Goal: Navigation & Orientation: Find specific page/section

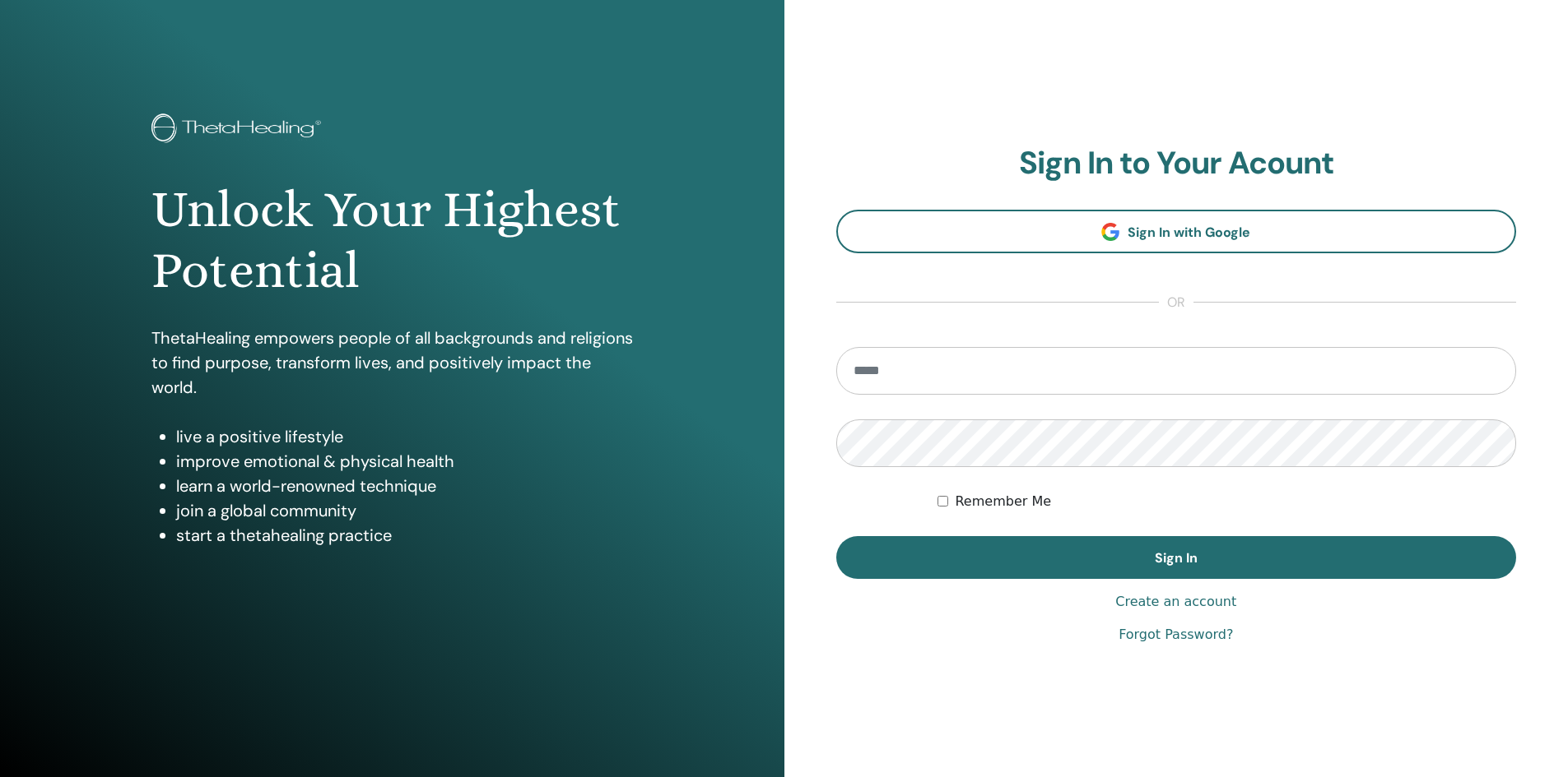
type input "**********"
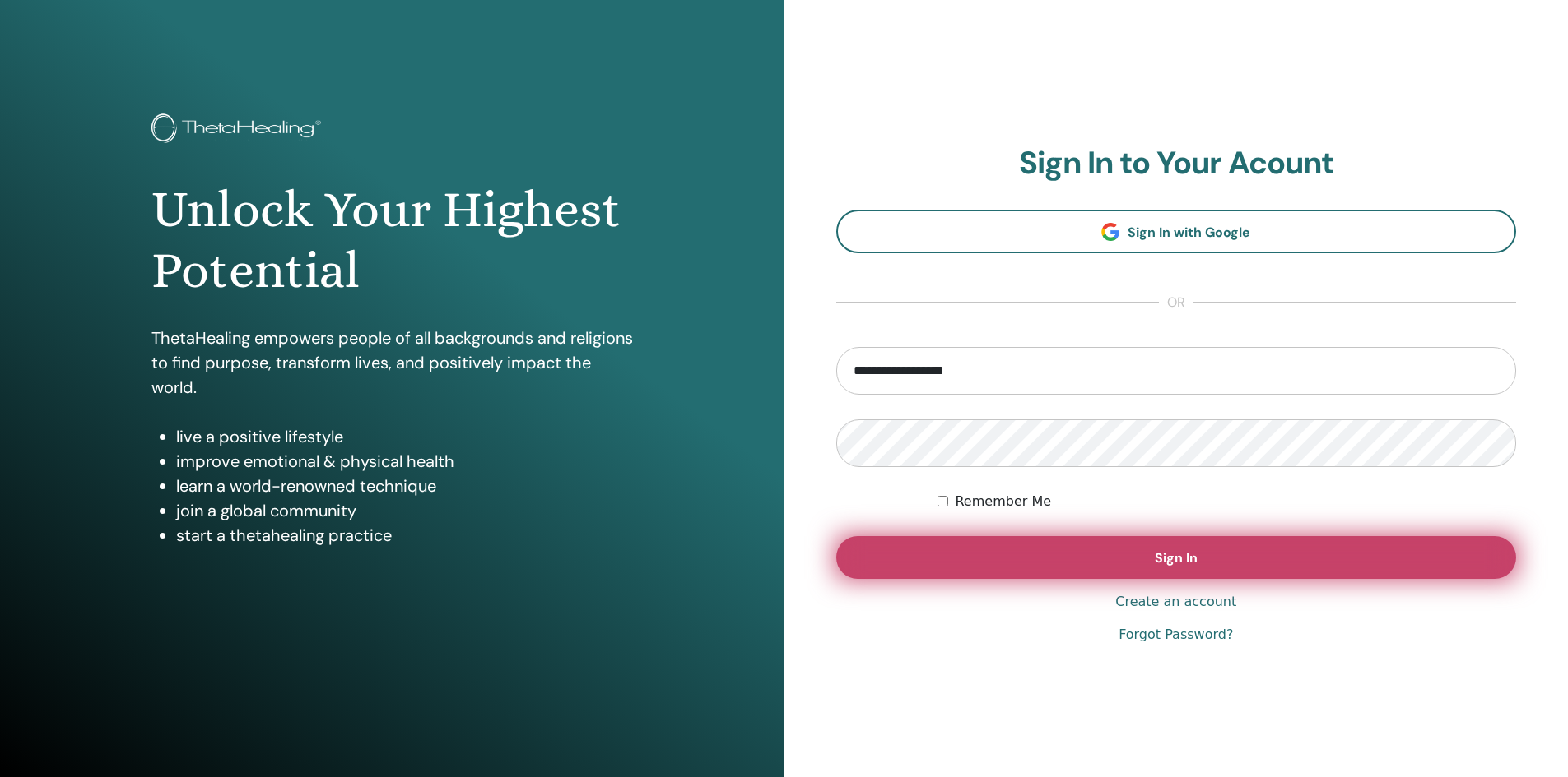
click at [1021, 542] on button "Sign In" at bounding box center [1176, 557] width 681 height 43
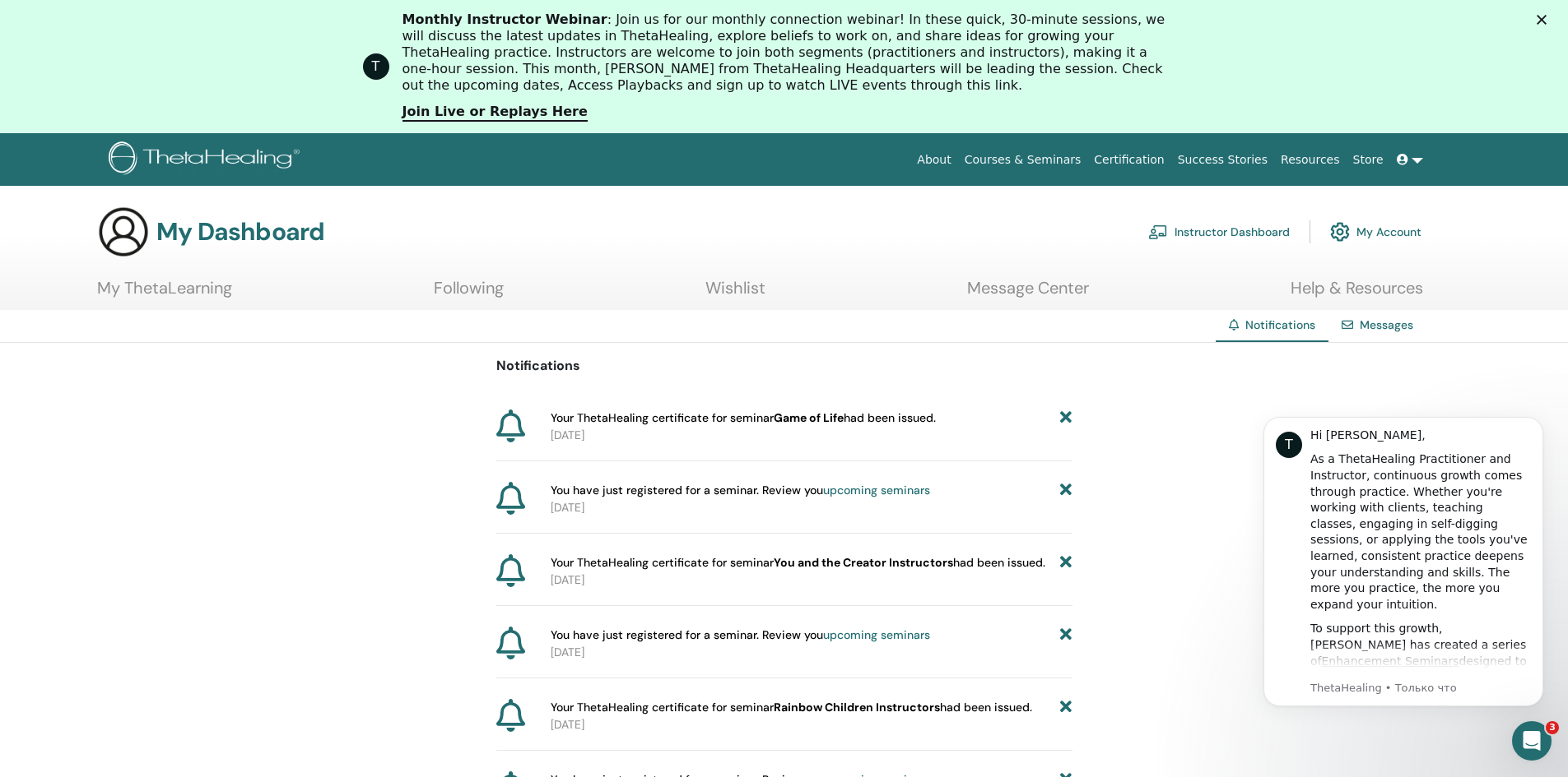
click at [189, 284] on link "My ThetaLearning" at bounding box center [164, 294] width 135 height 32
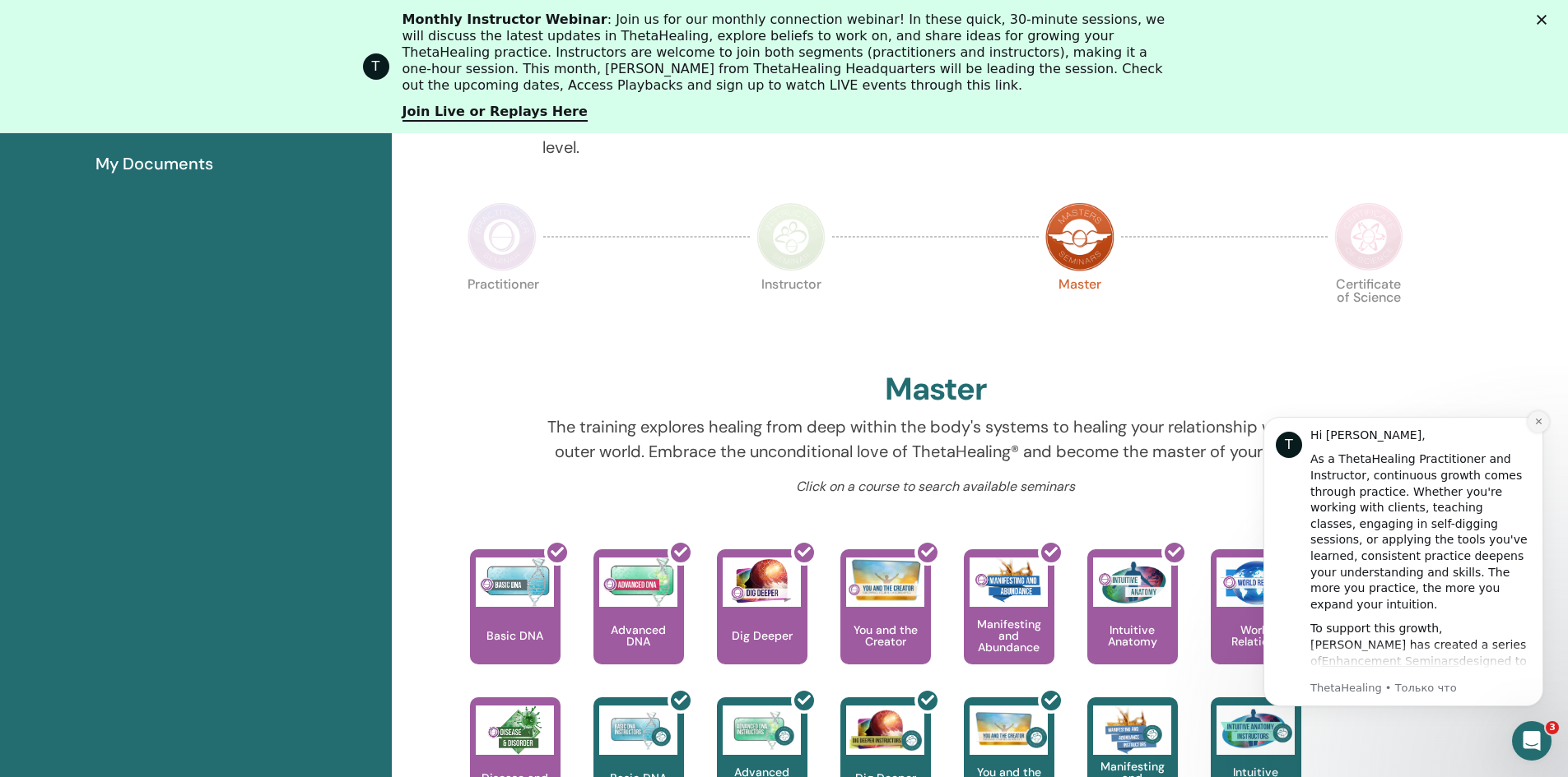
click at [1537, 422] on icon "Dismiss notification" at bounding box center [1537, 421] width 6 height 6
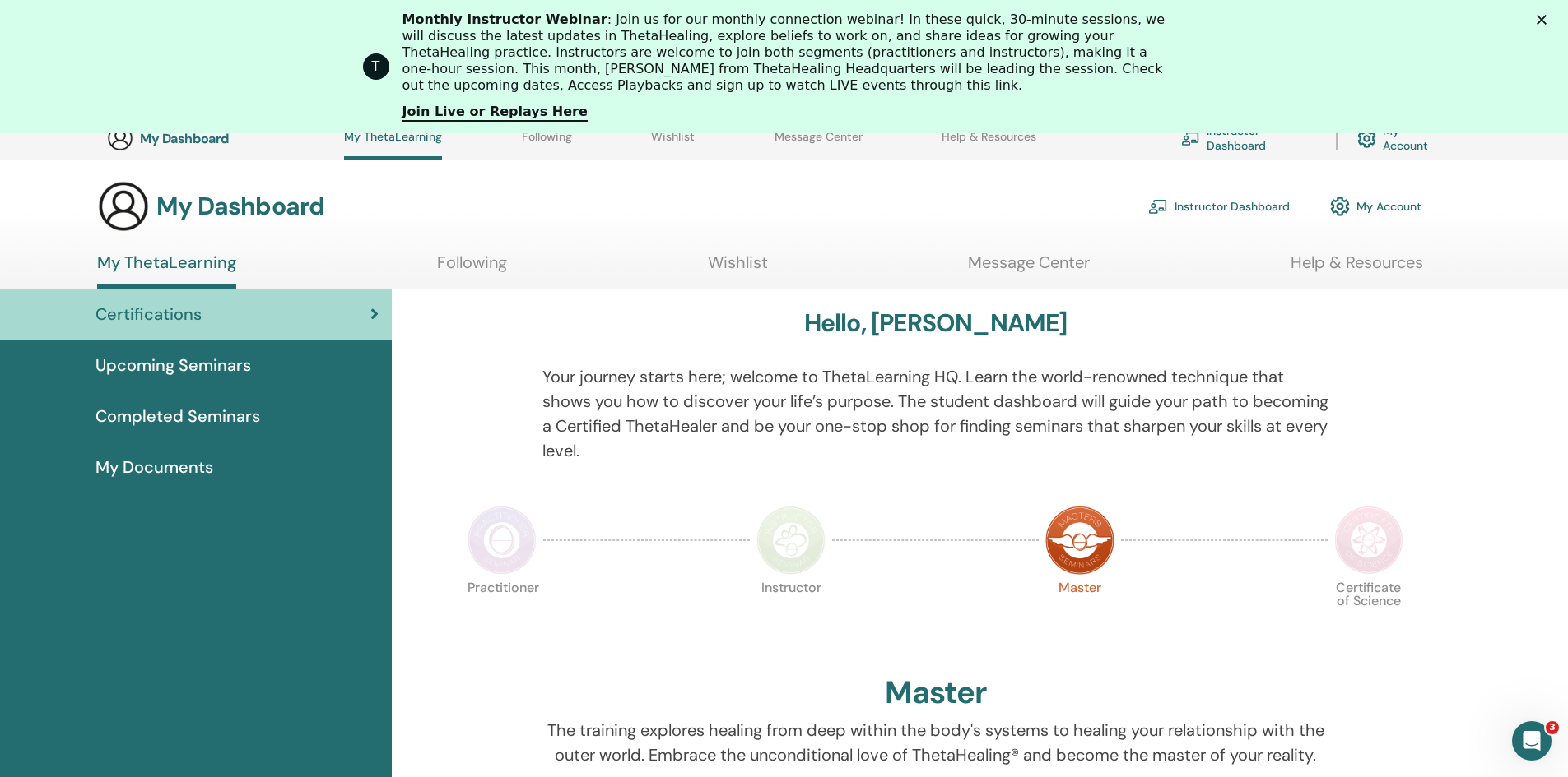
scroll to position [66, 0]
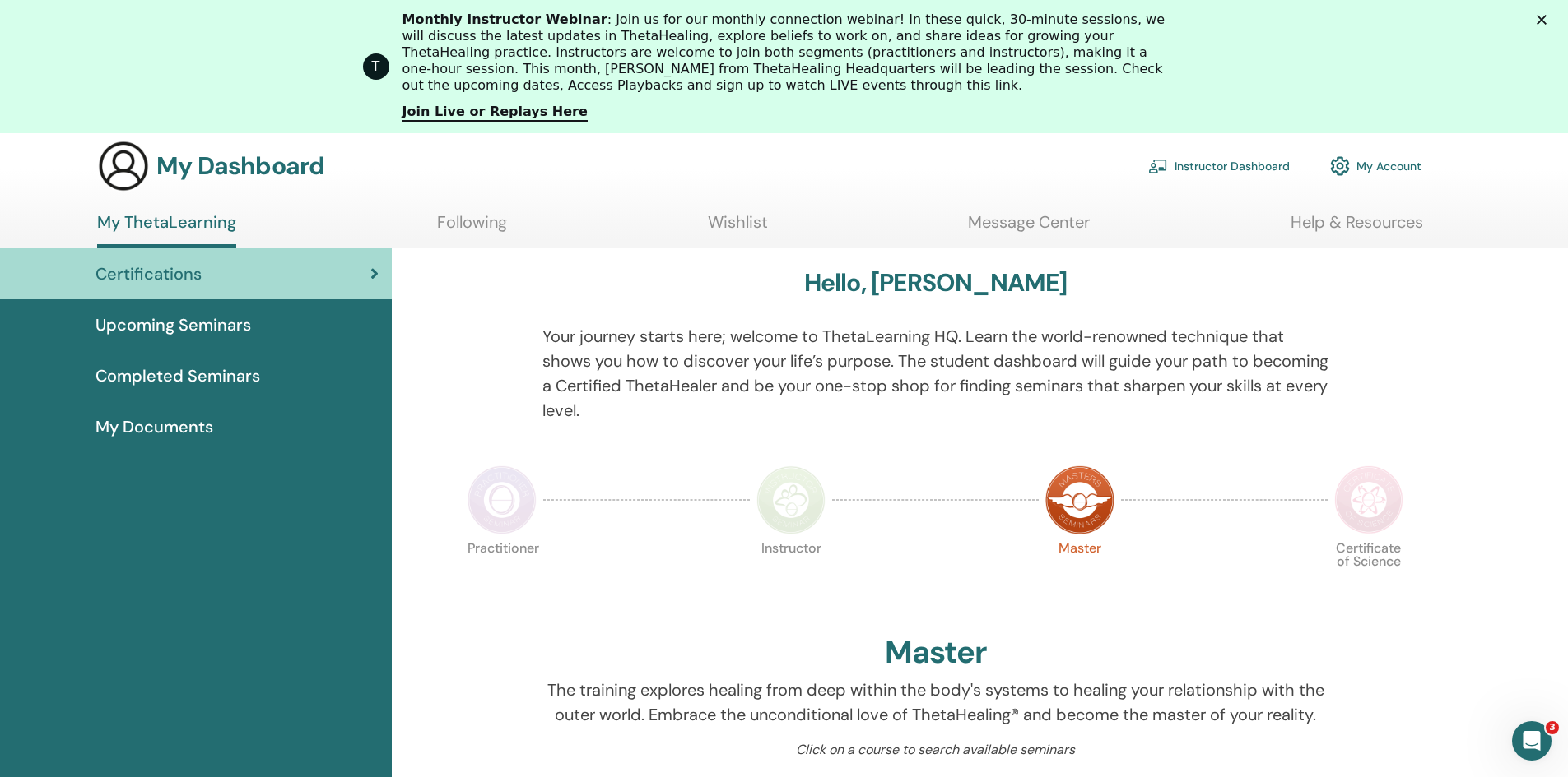
click at [169, 420] on span "My Documents" at bounding box center [154, 427] width 118 height 25
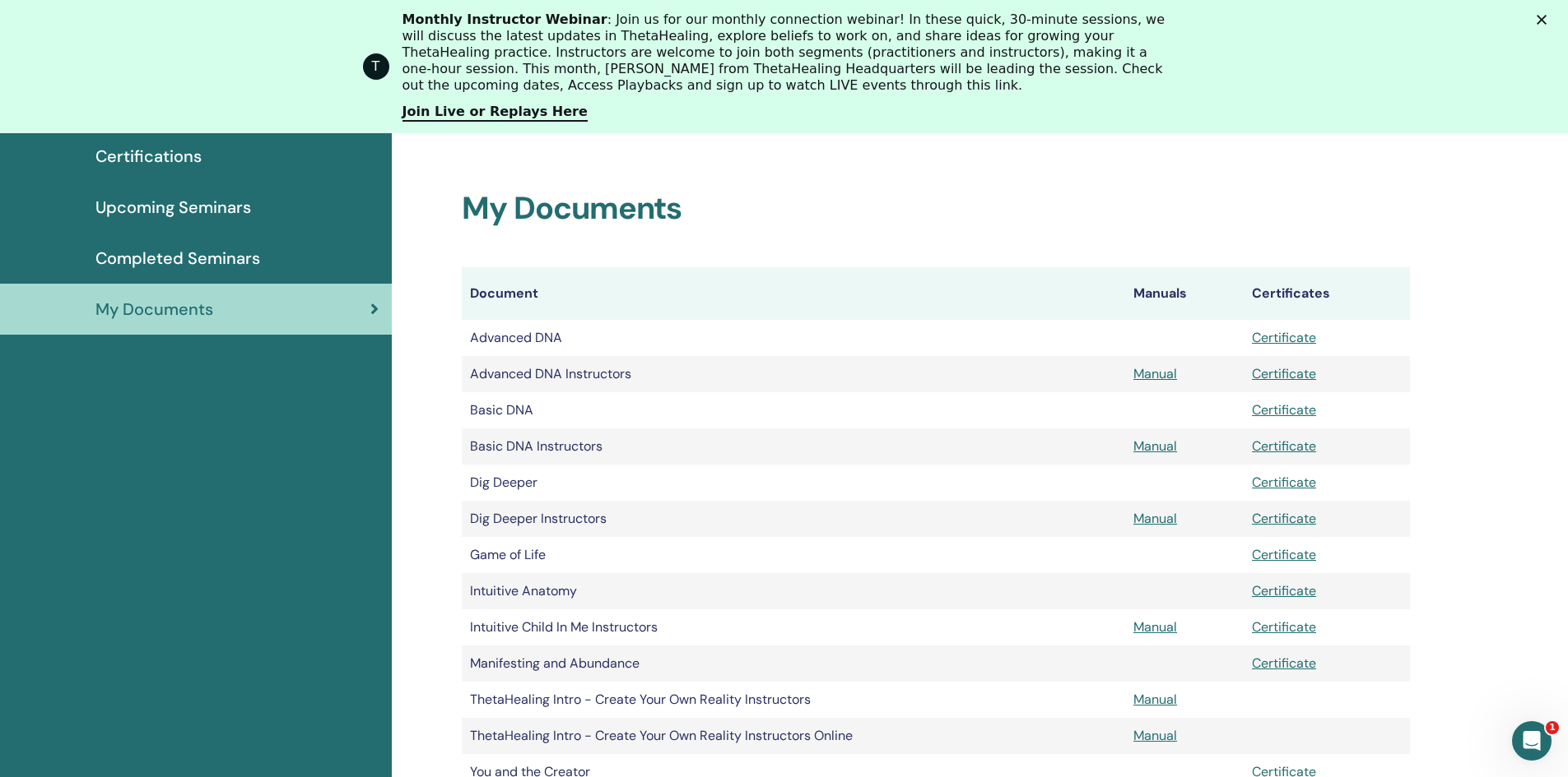
scroll to position [32, 0]
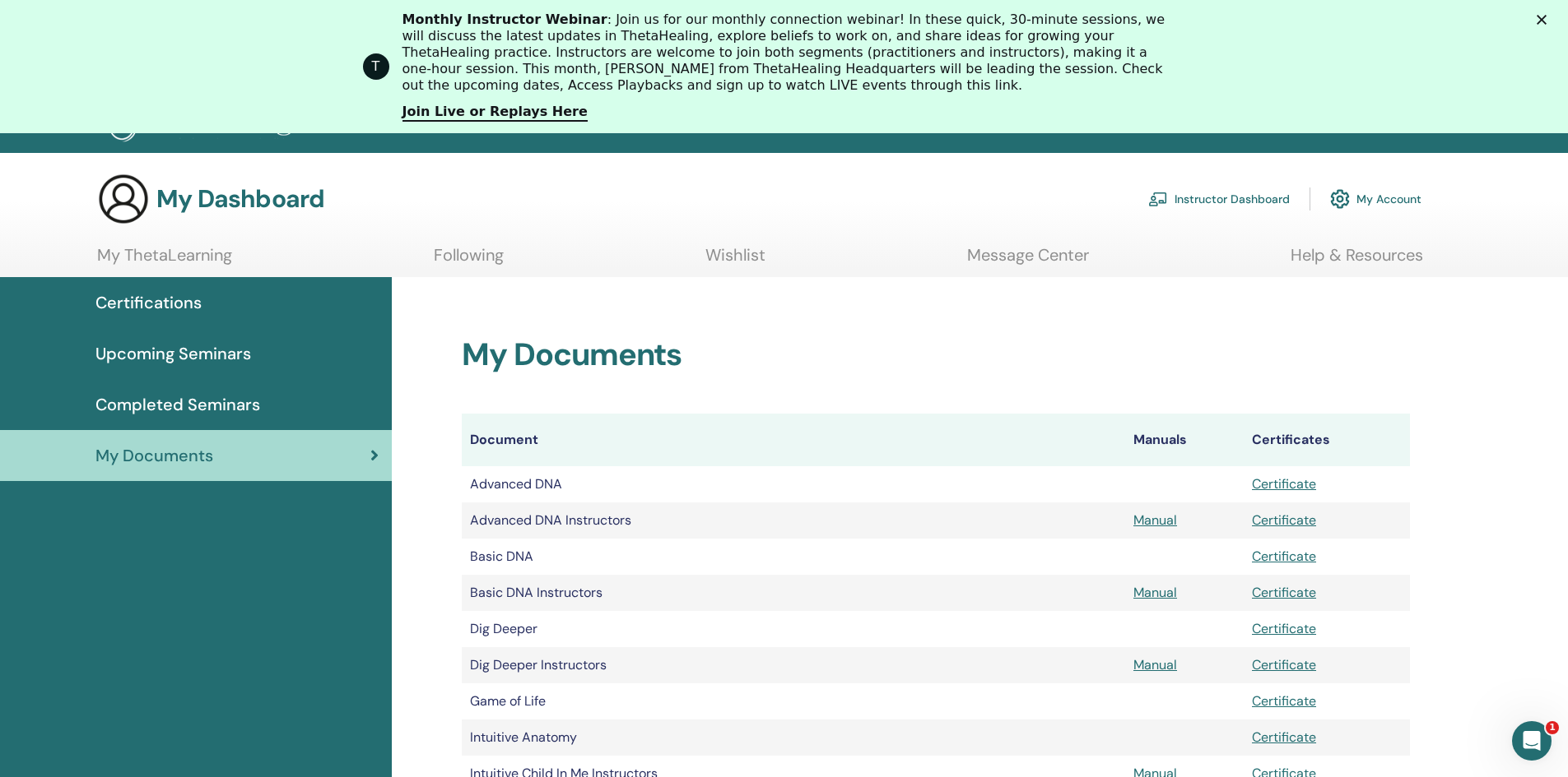
click at [171, 404] on span "Completed Seminars" at bounding box center [178, 405] width 164 height 25
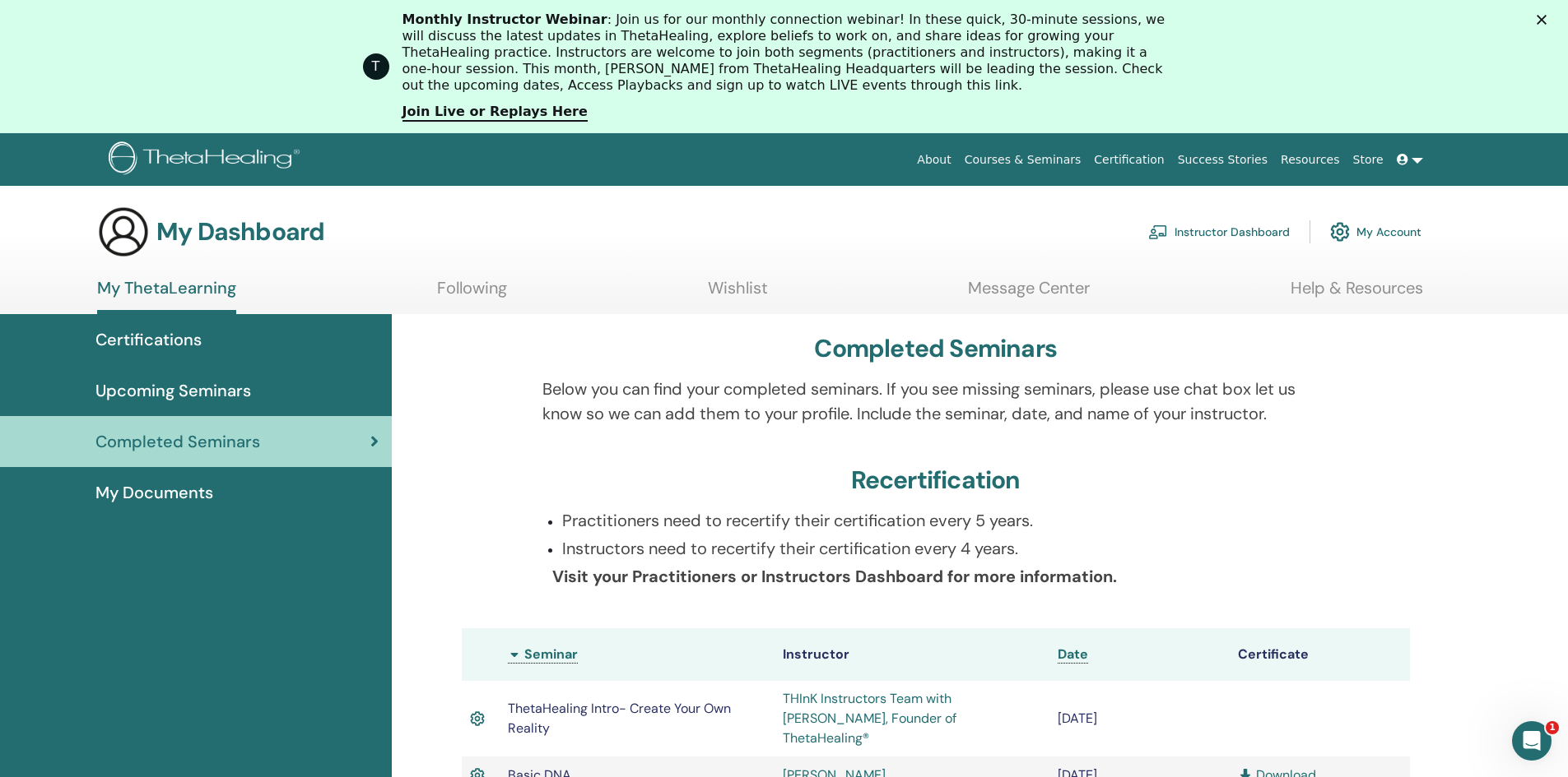
click at [159, 394] on span "Upcoming Seminars" at bounding box center [173, 391] width 156 height 25
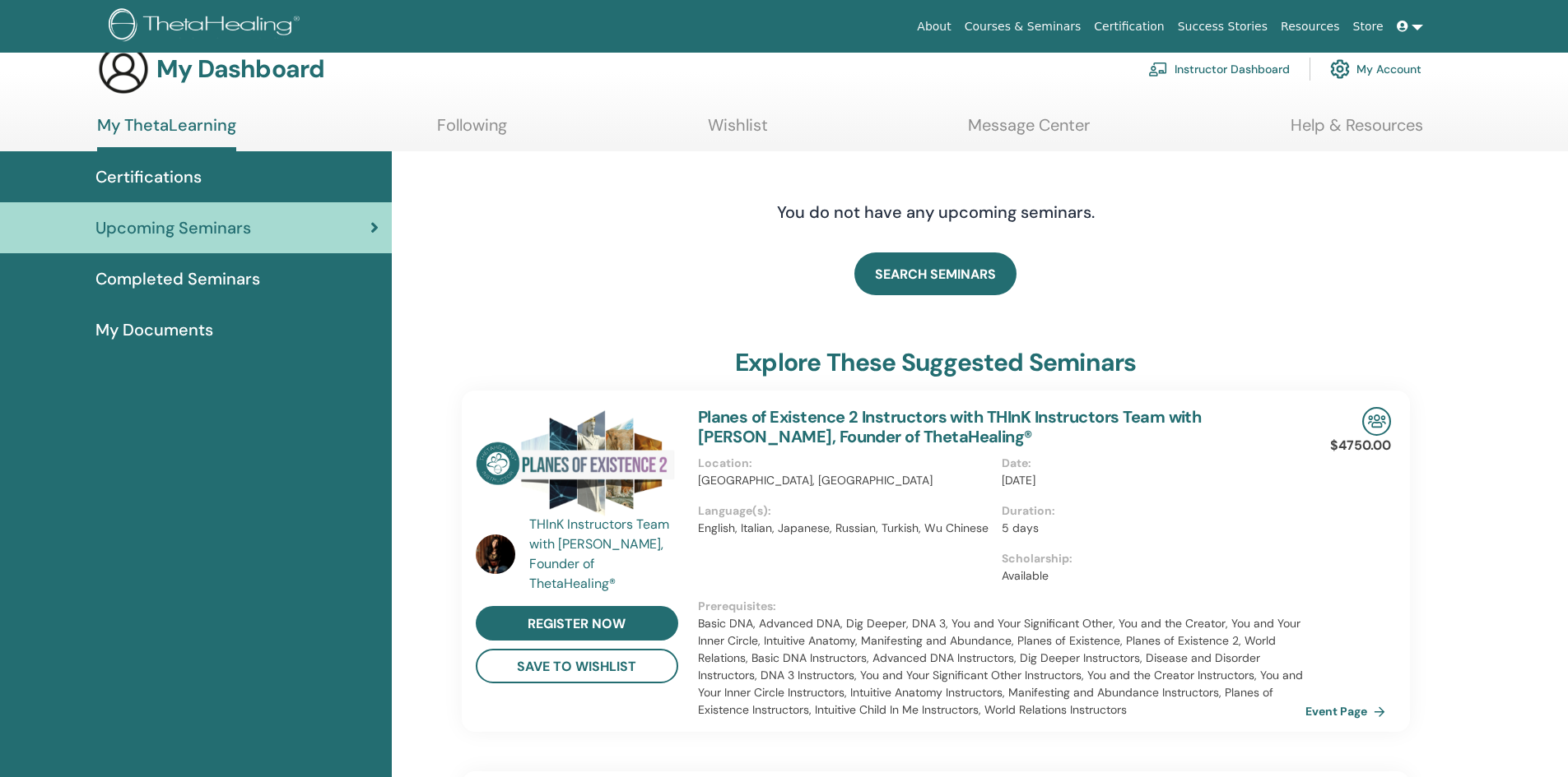
scroll to position [32, 0]
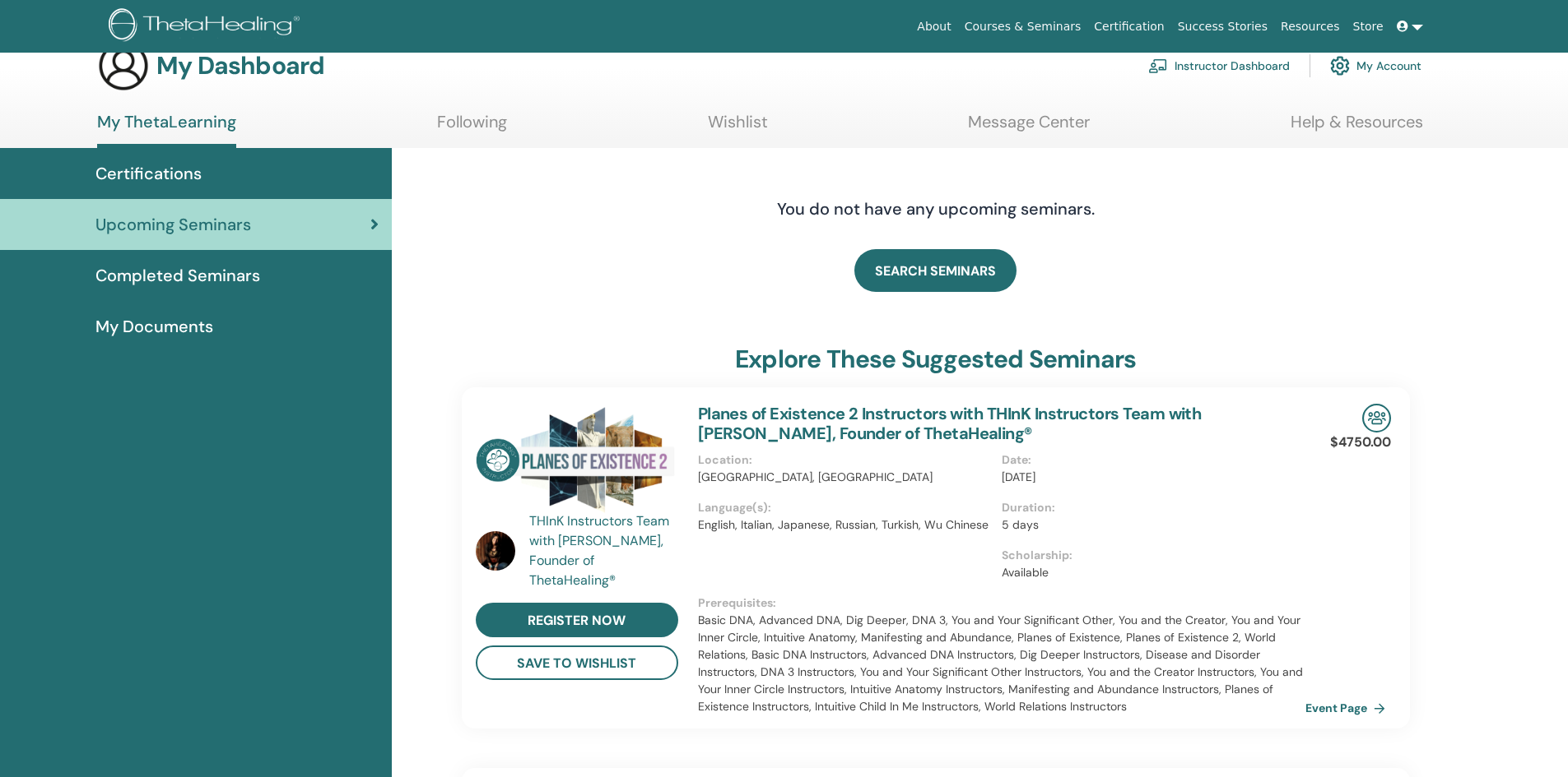
click at [157, 177] on span "Certifications" at bounding box center [148, 174] width 106 height 25
click at [182, 323] on span "My Documents" at bounding box center [154, 327] width 118 height 25
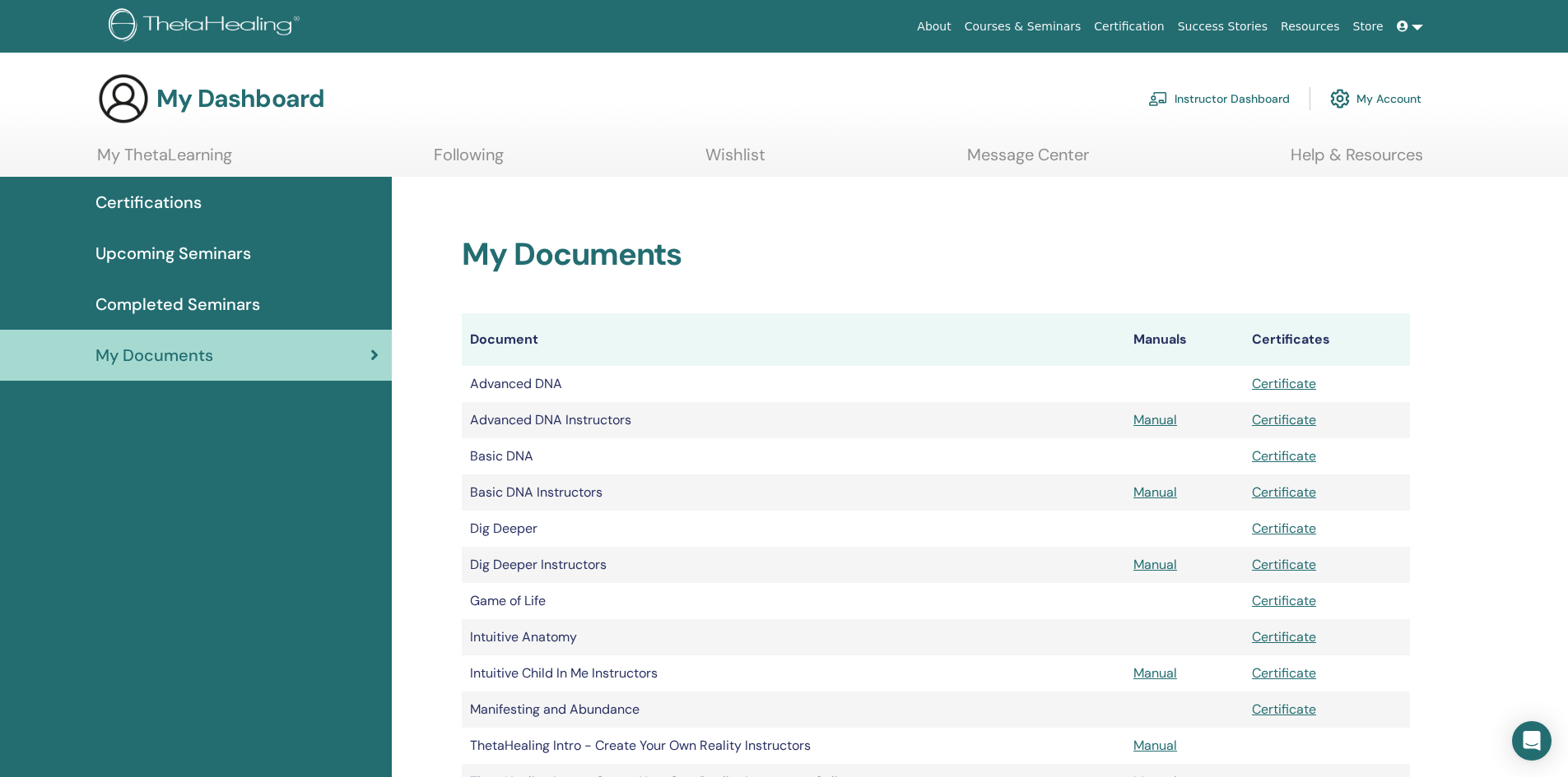
click at [1355, 154] on link "Help & Resources" at bounding box center [1356, 161] width 133 height 32
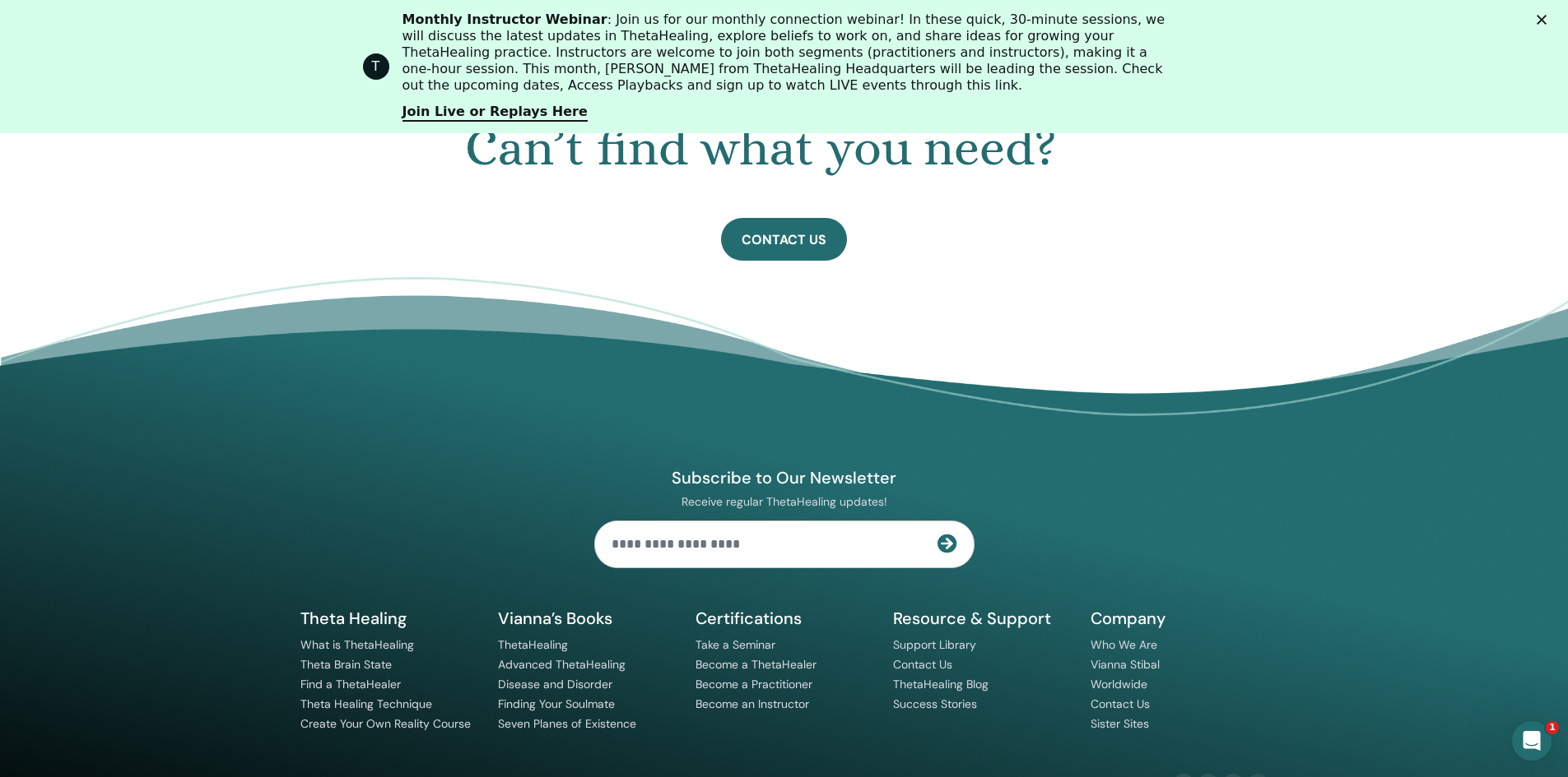
scroll to position [1088, 0]
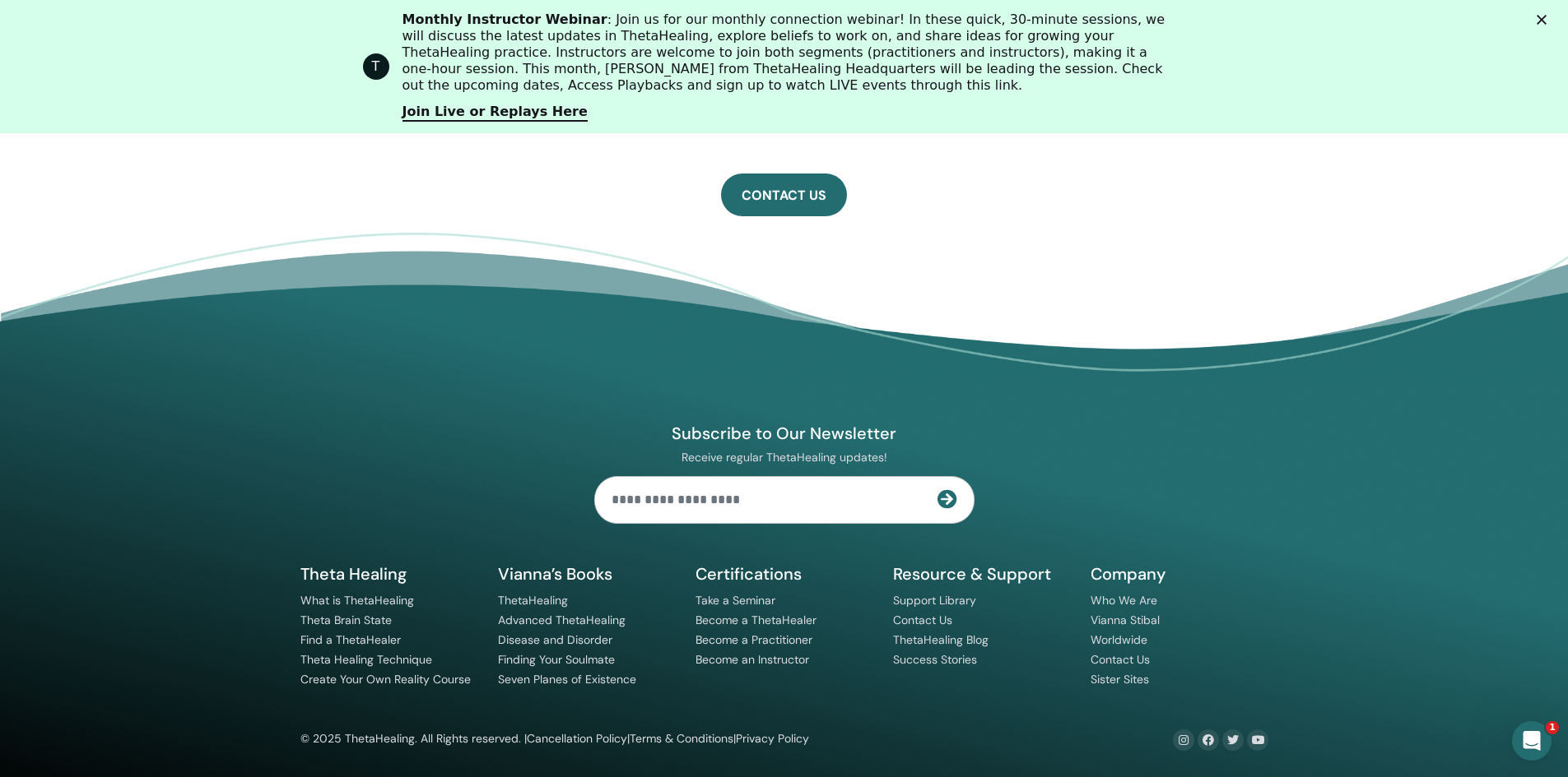
click at [659, 510] on input "text" at bounding box center [766, 500] width 342 height 46
type input "**********"
click at [945, 503] on icon at bounding box center [947, 499] width 20 height 20
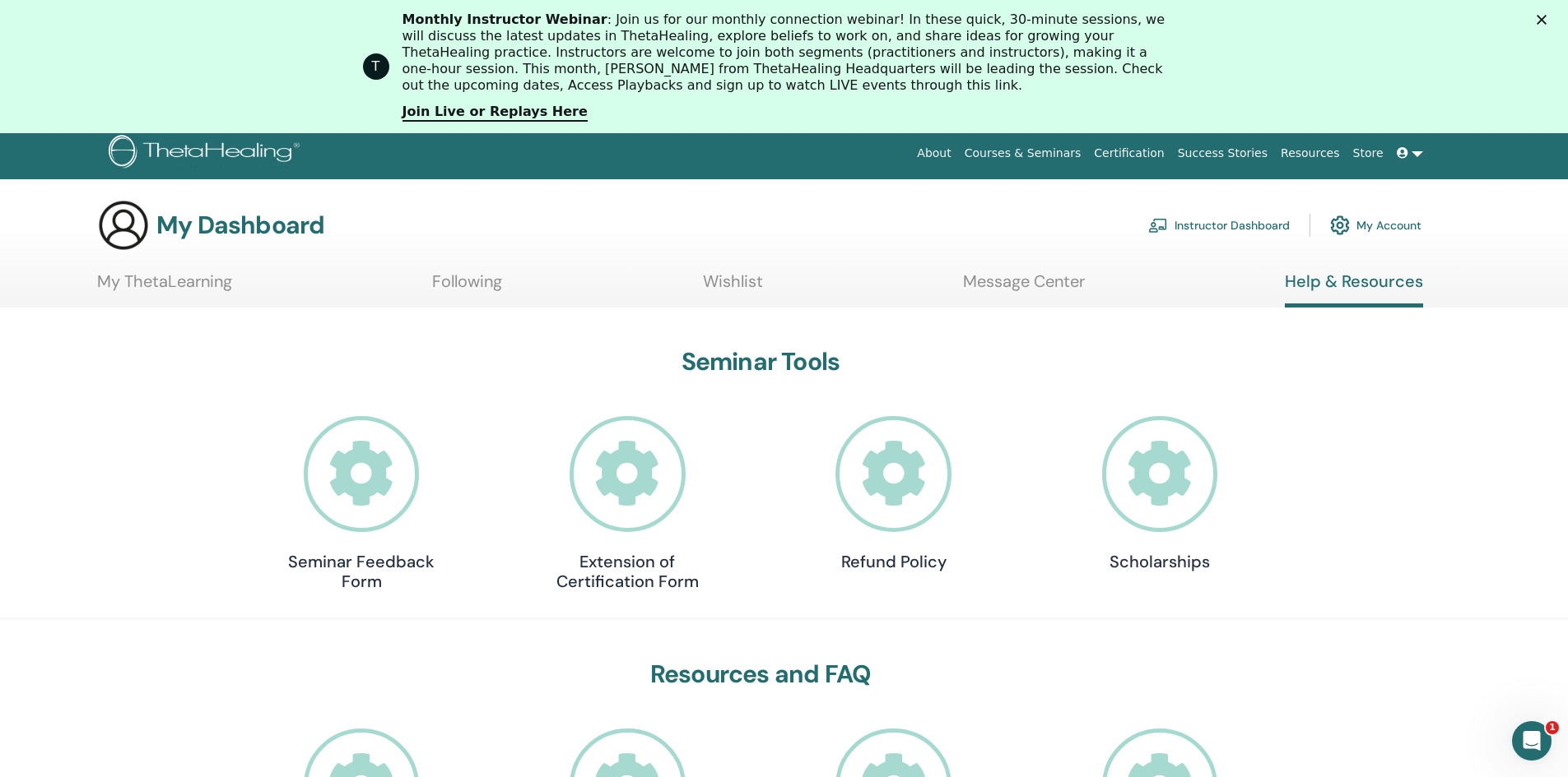
scroll to position [0, 0]
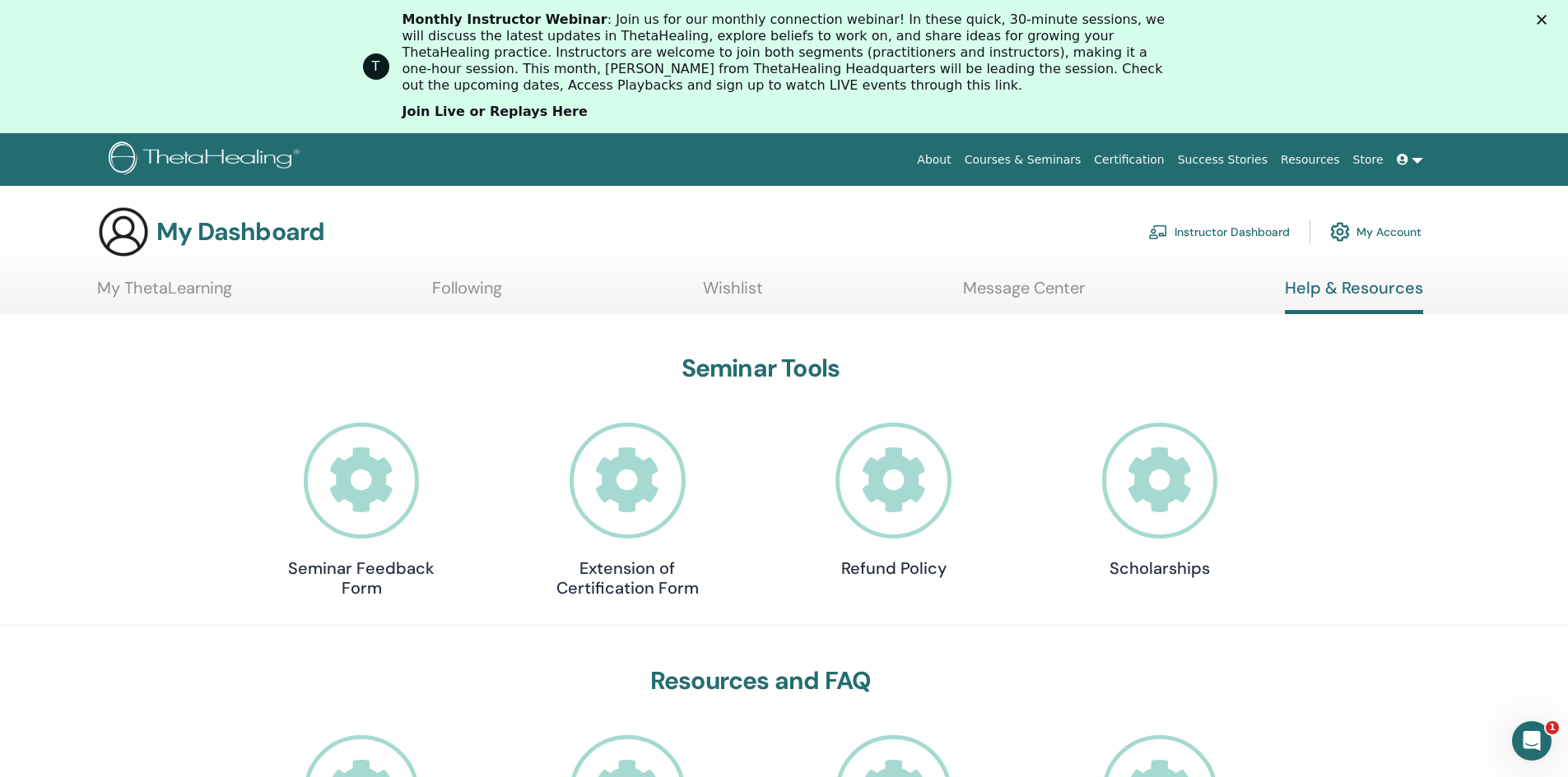
click at [503, 111] on link "Join Live or Replays Here" at bounding box center [495, 112] width 185 height 18
